Goal: Information Seeking & Learning: Learn about a topic

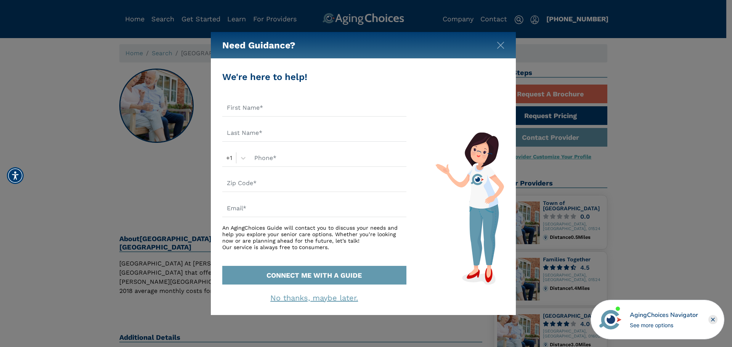
click at [496, 47] on div "Need Guidance?" at bounding box center [363, 45] width 305 height 27
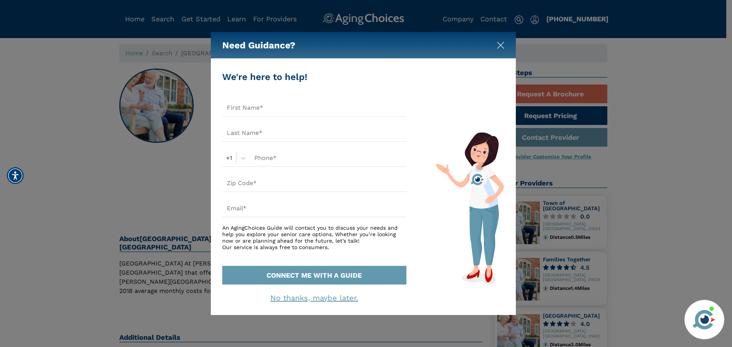
click at [499, 44] on img "Close" at bounding box center [501, 46] width 8 height 8
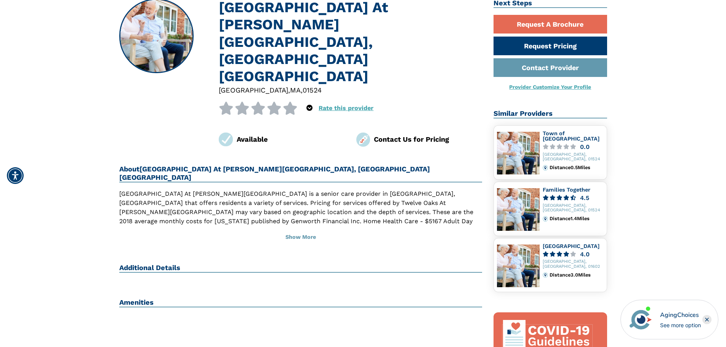
scroll to position [76, 0]
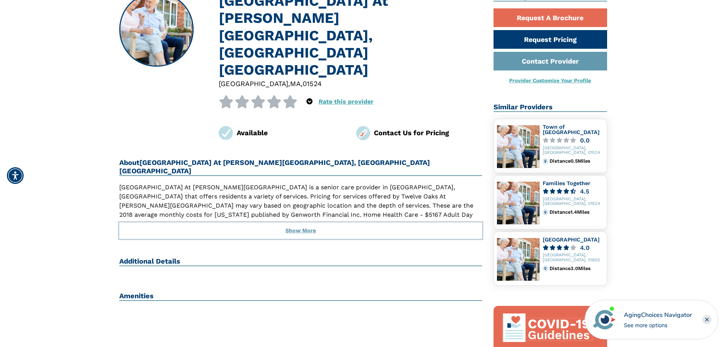
click at [300, 223] on button "Show More" at bounding box center [300, 231] width 363 height 17
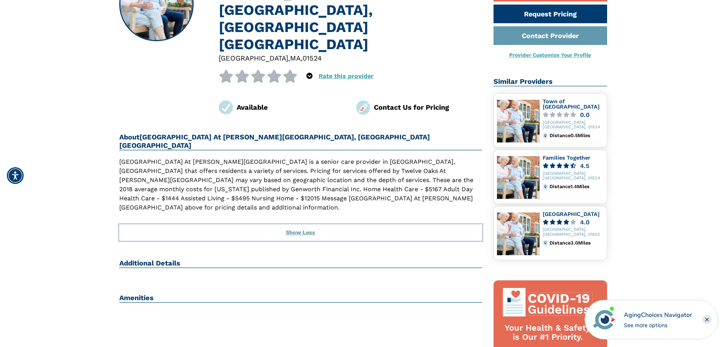
scroll to position [114, 0]
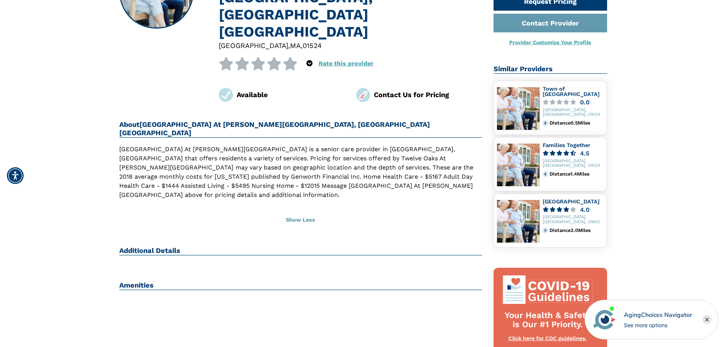
click at [192, 209] on div "[GEOGRAPHIC_DATA] At [PERSON_NAME][GEOGRAPHIC_DATA], [GEOGRAPHIC_DATA] , 01524 …" at bounding box center [301, 243] width 375 height 578
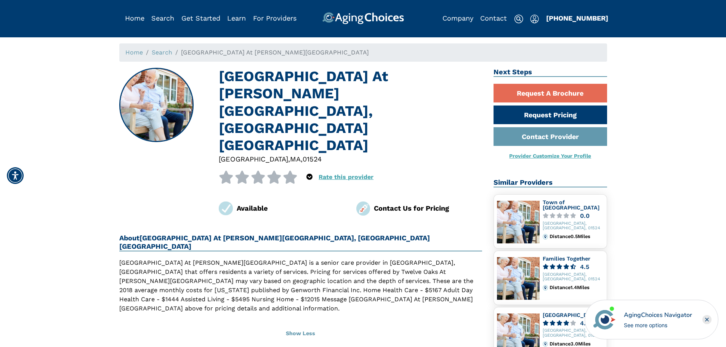
scroll to position [0, 0]
